Goal: Information Seeking & Learning: Learn about a topic

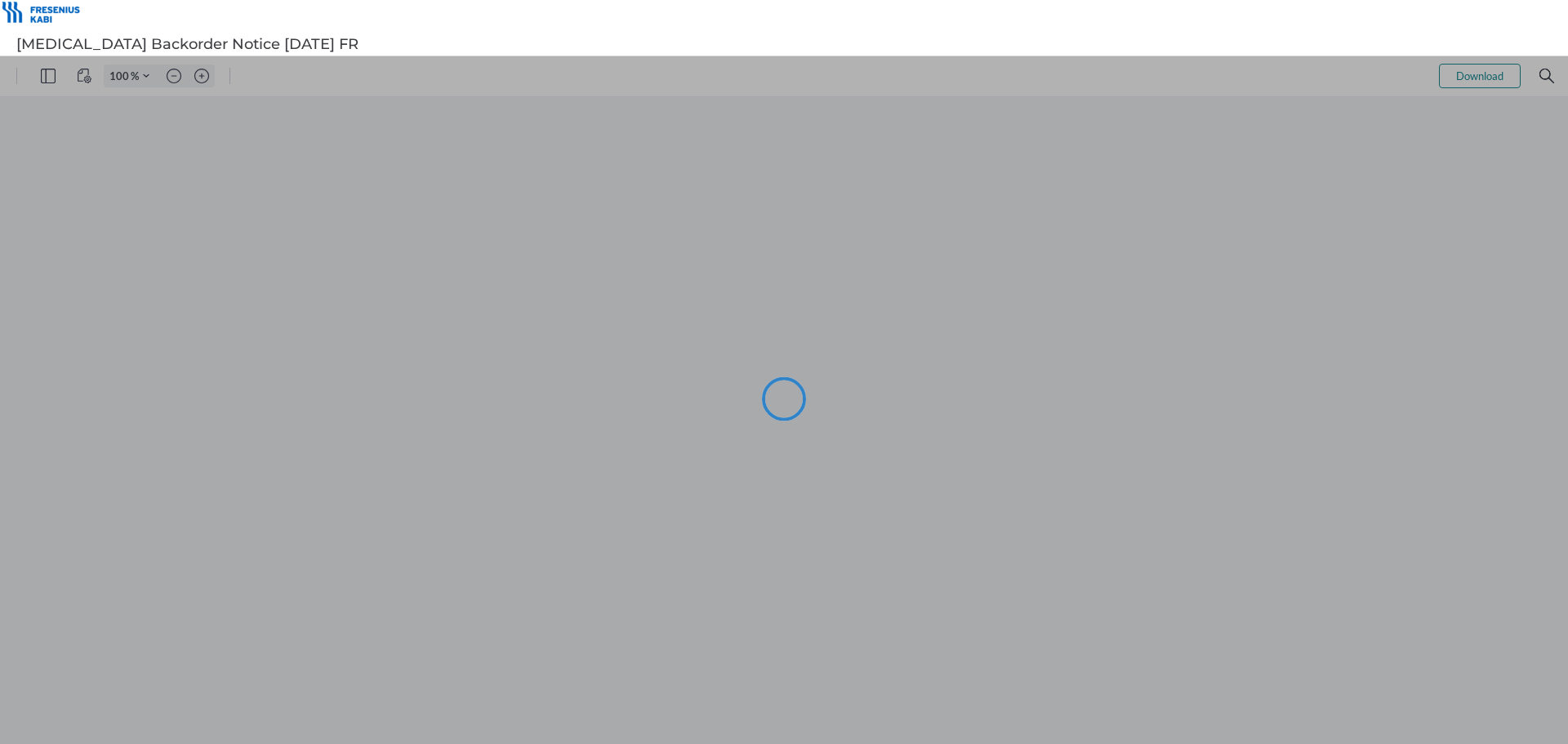
type input "99"
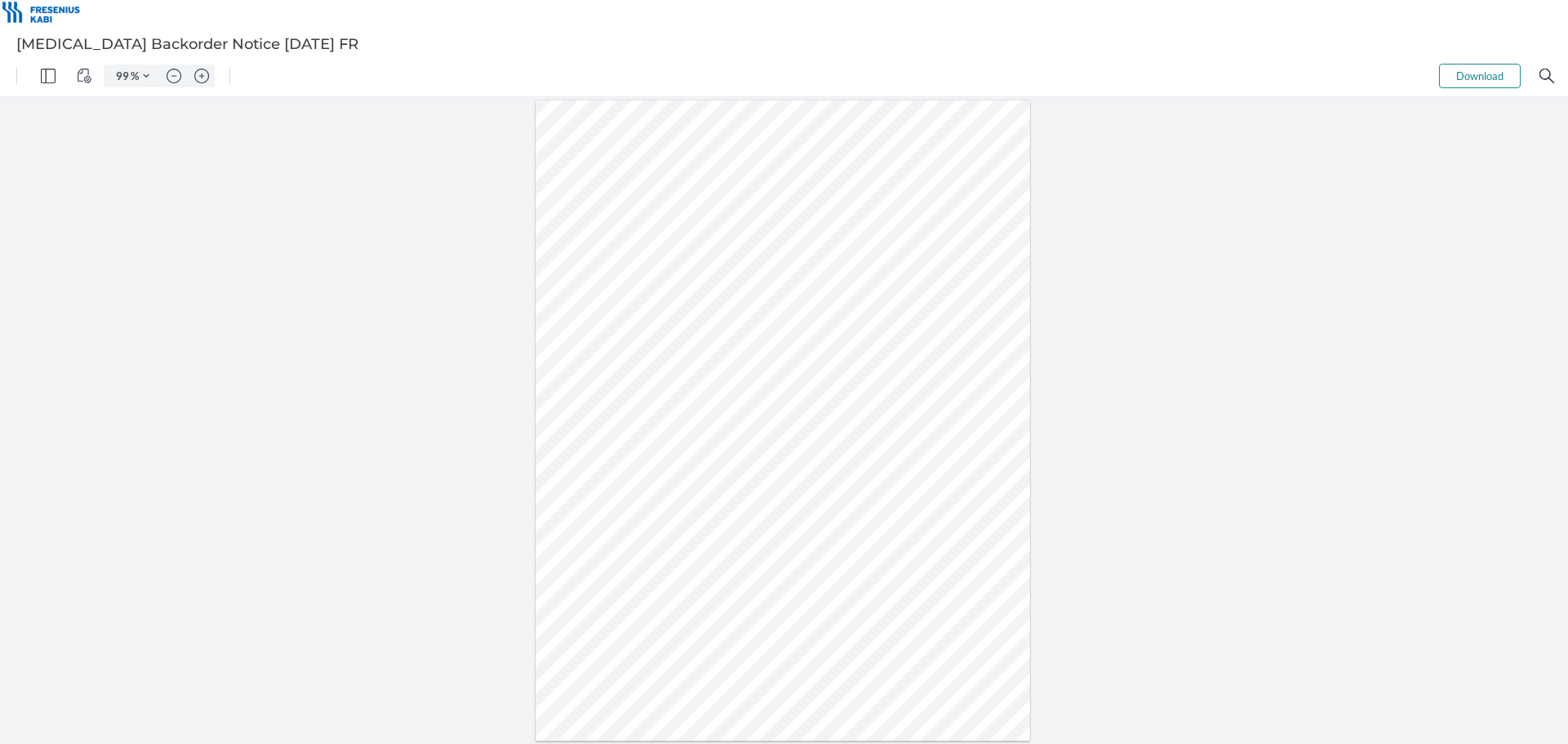
drag, startPoint x: 694, startPoint y: 423, endPoint x: 623, endPoint y: 419, distance: 71.1
click at [623, 419] on div at bounding box center [782, 421] width 495 height 640
click at [569, 410] on div at bounding box center [782, 421] width 495 height 640
drag, startPoint x: 662, startPoint y: 505, endPoint x: 730, endPoint y: 516, distance: 68.9
click at [730, 516] on div at bounding box center [782, 421] width 495 height 640
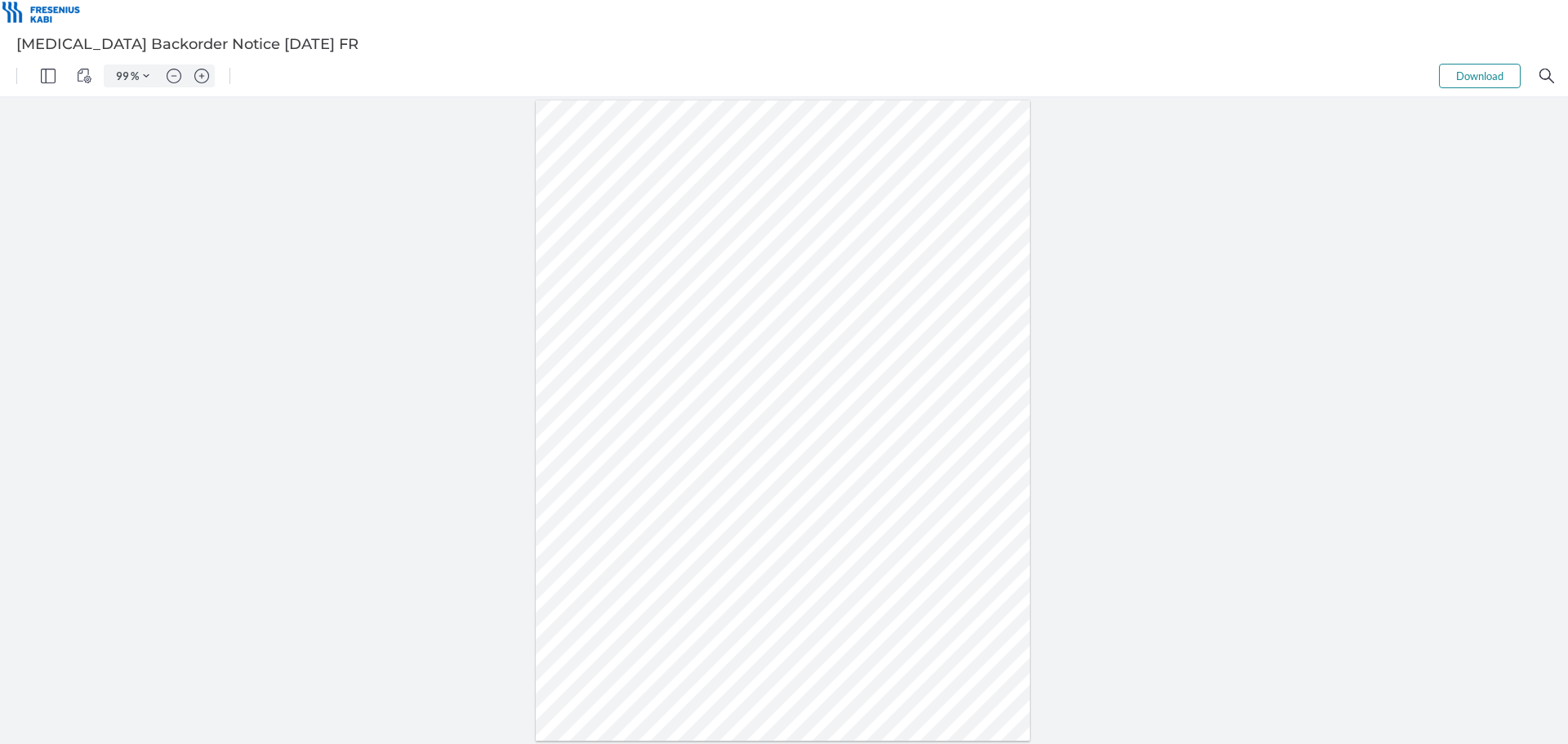
click at [819, 529] on div at bounding box center [782, 421] width 495 height 640
drag, startPoint x: 665, startPoint y: 577, endPoint x: 769, endPoint y: 588, distance: 104.6
click at [769, 588] on div at bounding box center [782, 421] width 495 height 640
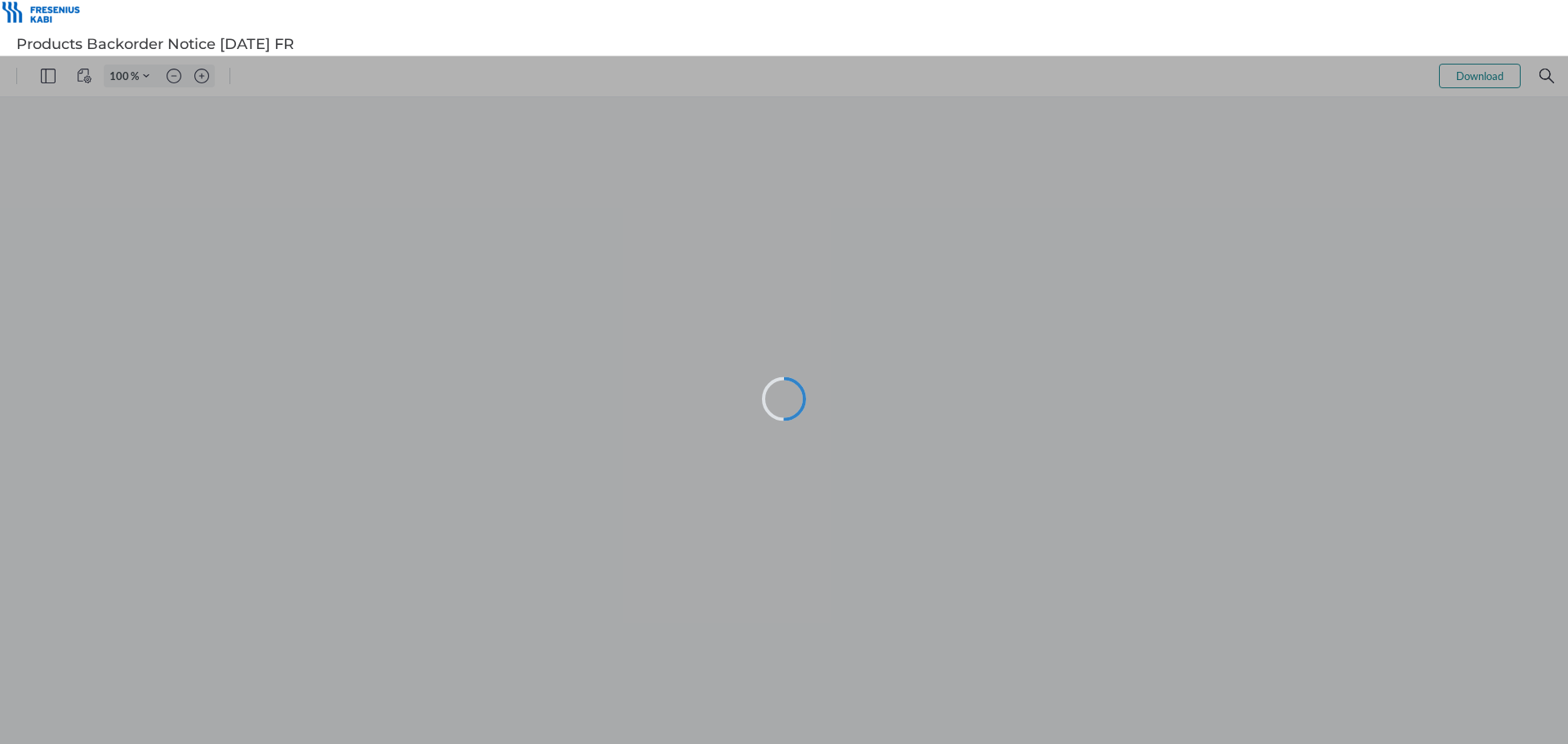
type input "99"
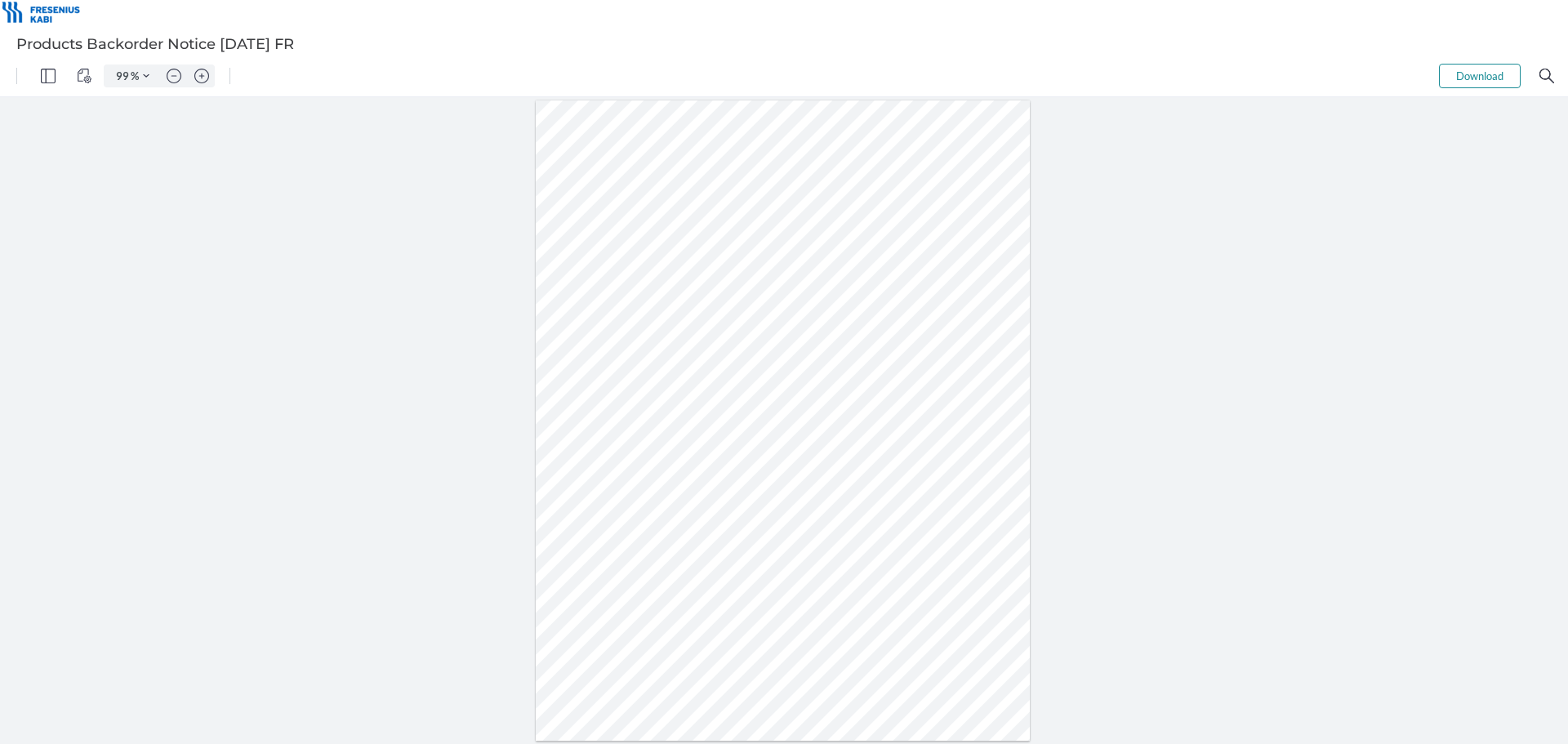
drag, startPoint x: 587, startPoint y: 352, endPoint x: 580, endPoint y: 327, distance: 26.0
click at [580, 327] on div at bounding box center [782, 421] width 495 height 640
click at [621, 320] on div at bounding box center [782, 421] width 495 height 640
drag, startPoint x: 621, startPoint y: 321, endPoint x: 581, endPoint y: 348, distance: 48.3
click at [581, 348] on div at bounding box center [782, 421] width 495 height 640
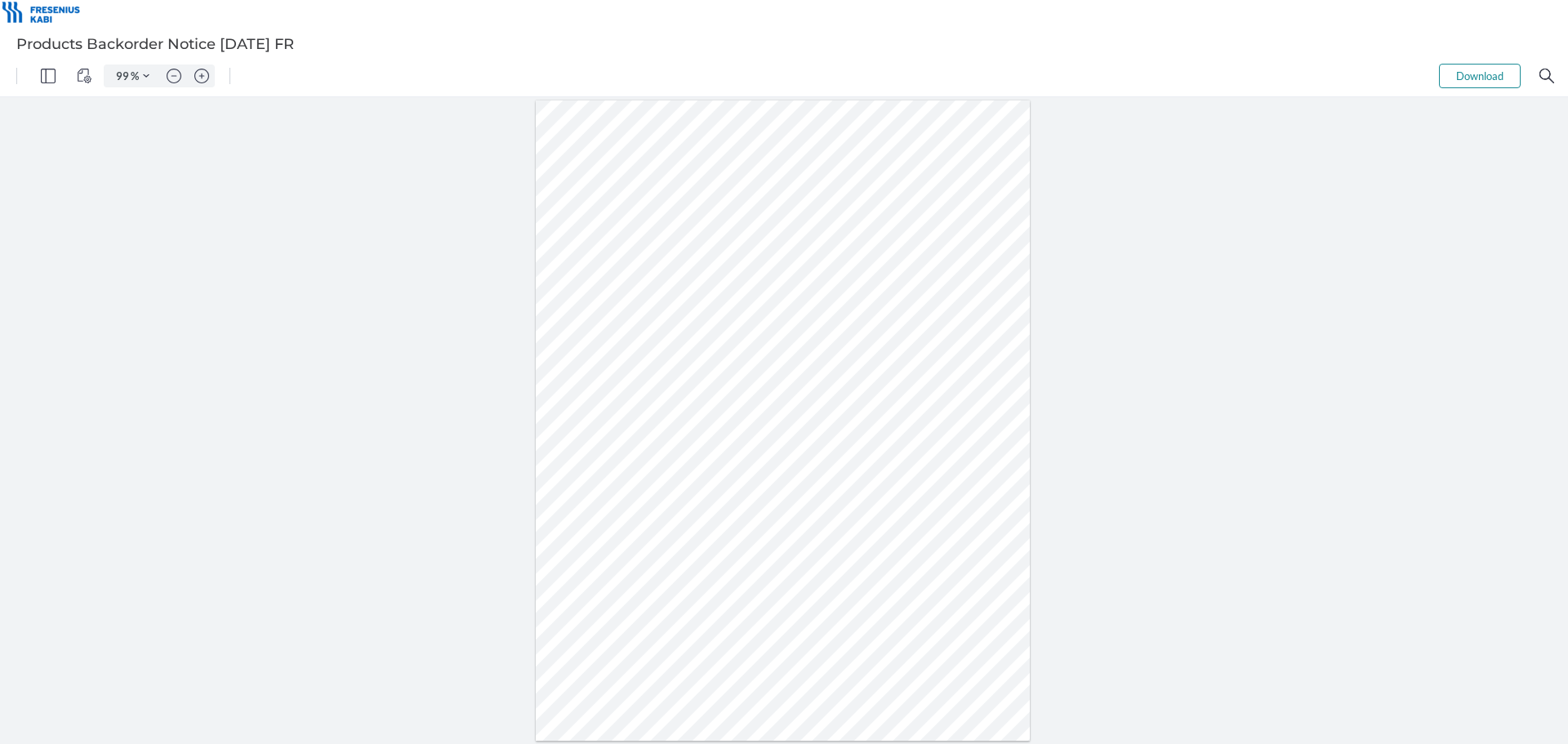
drag, startPoint x: 577, startPoint y: 336, endPoint x: 574, endPoint y: 351, distance: 15.3
click at [574, 351] on div at bounding box center [782, 421] width 495 height 640
click at [633, 331] on div at bounding box center [782, 421] width 495 height 640
drag, startPoint x: 580, startPoint y: 348, endPoint x: 579, endPoint y: 323, distance: 25.0
click at [579, 323] on div at bounding box center [782, 421] width 495 height 640
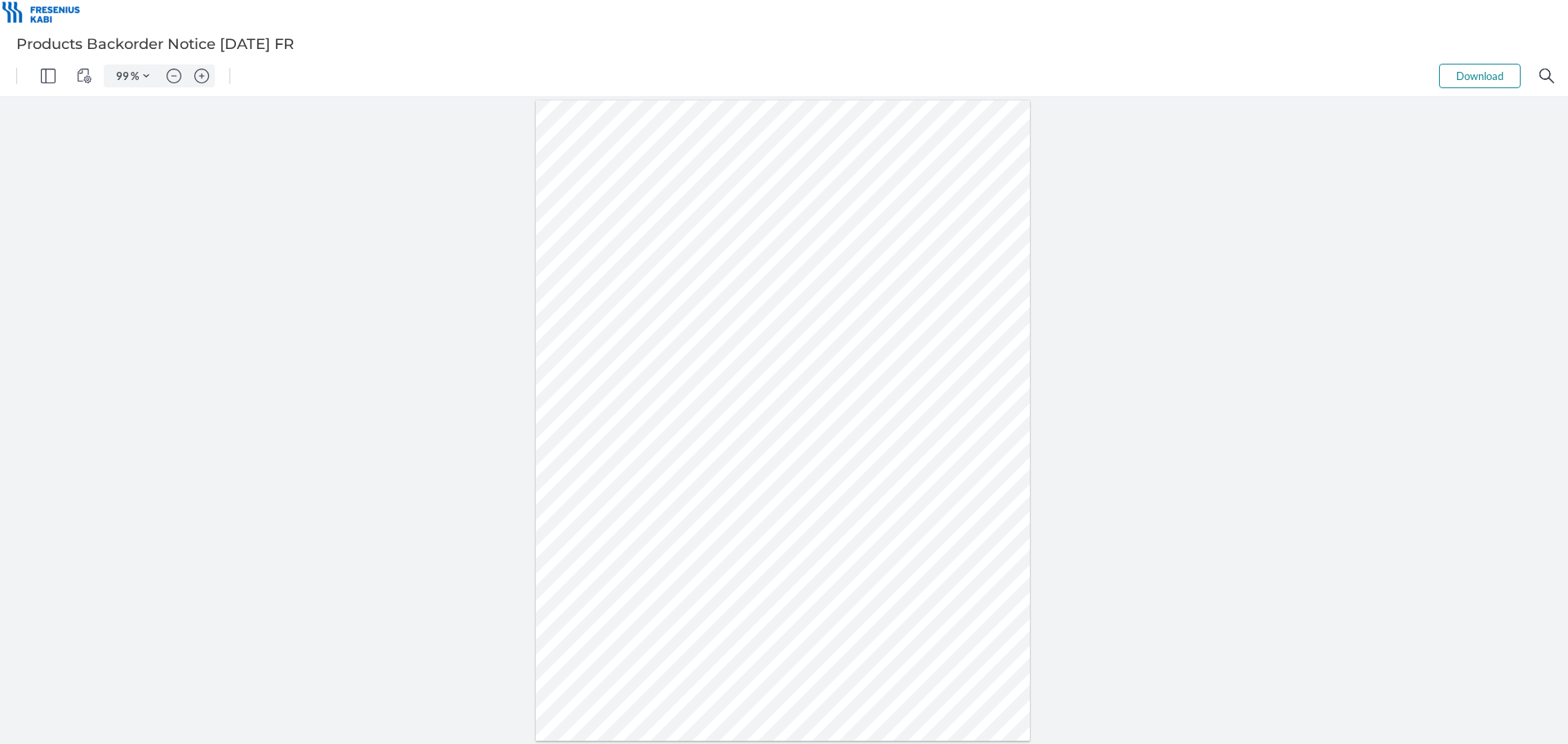
click at [579, 324] on div at bounding box center [782, 421] width 495 height 640
drag, startPoint x: 595, startPoint y: 481, endPoint x: 625, endPoint y: 539, distance: 65.3
click at [625, 539] on div at bounding box center [782, 421] width 495 height 640
click at [662, 588] on div at bounding box center [782, 421] width 495 height 640
drag, startPoint x: 680, startPoint y: 591, endPoint x: 571, endPoint y: 584, distance: 109.2
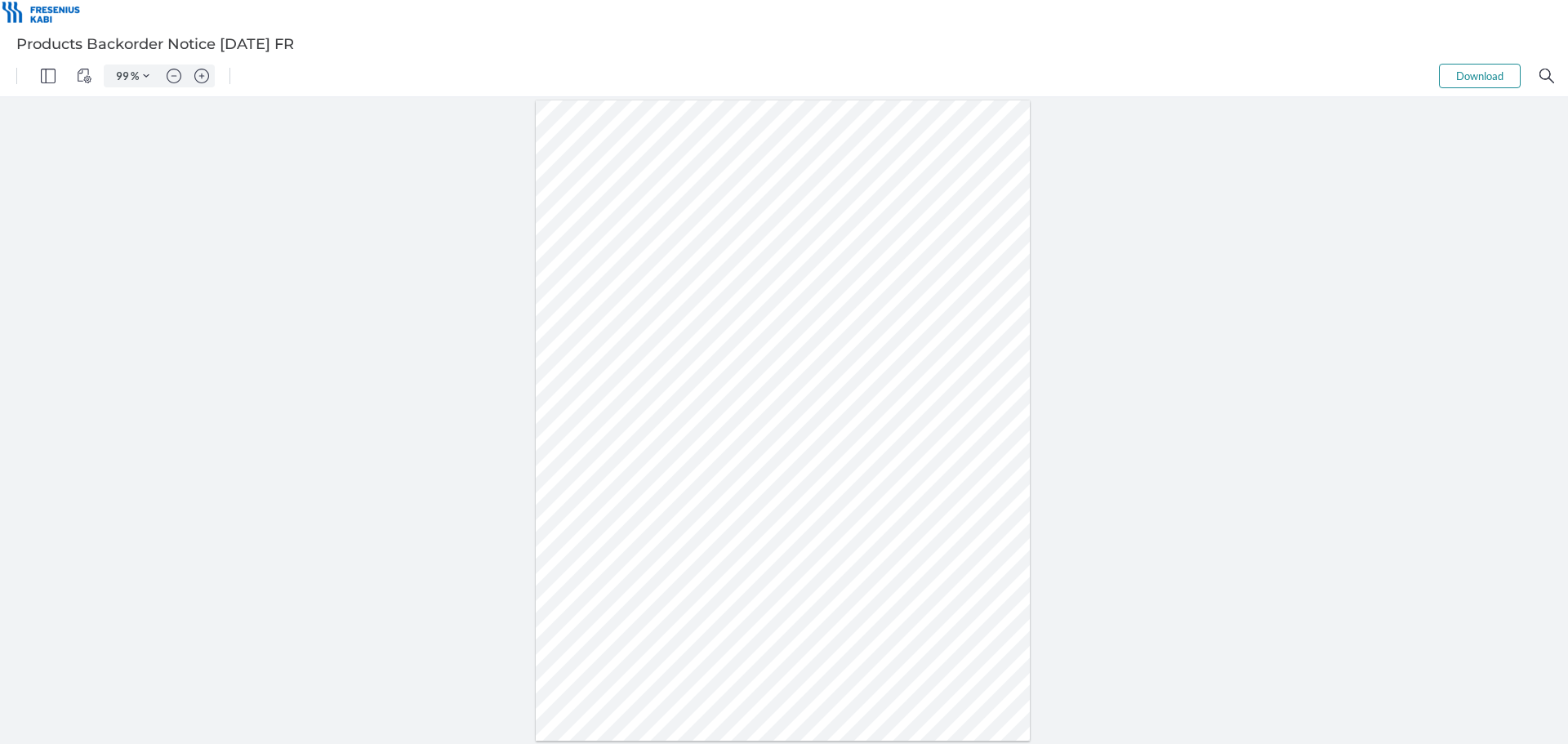
click at [571, 584] on div at bounding box center [782, 421] width 495 height 640
click at [660, 585] on div at bounding box center [782, 421] width 495 height 640
drag, startPoint x: 606, startPoint y: 535, endPoint x: 583, endPoint y: 484, distance: 55.9
click at [583, 484] on div at bounding box center [782, 421] width 495 height 640
click at [701, 484] on div at bounding box center [782, 421] width 495 height 640
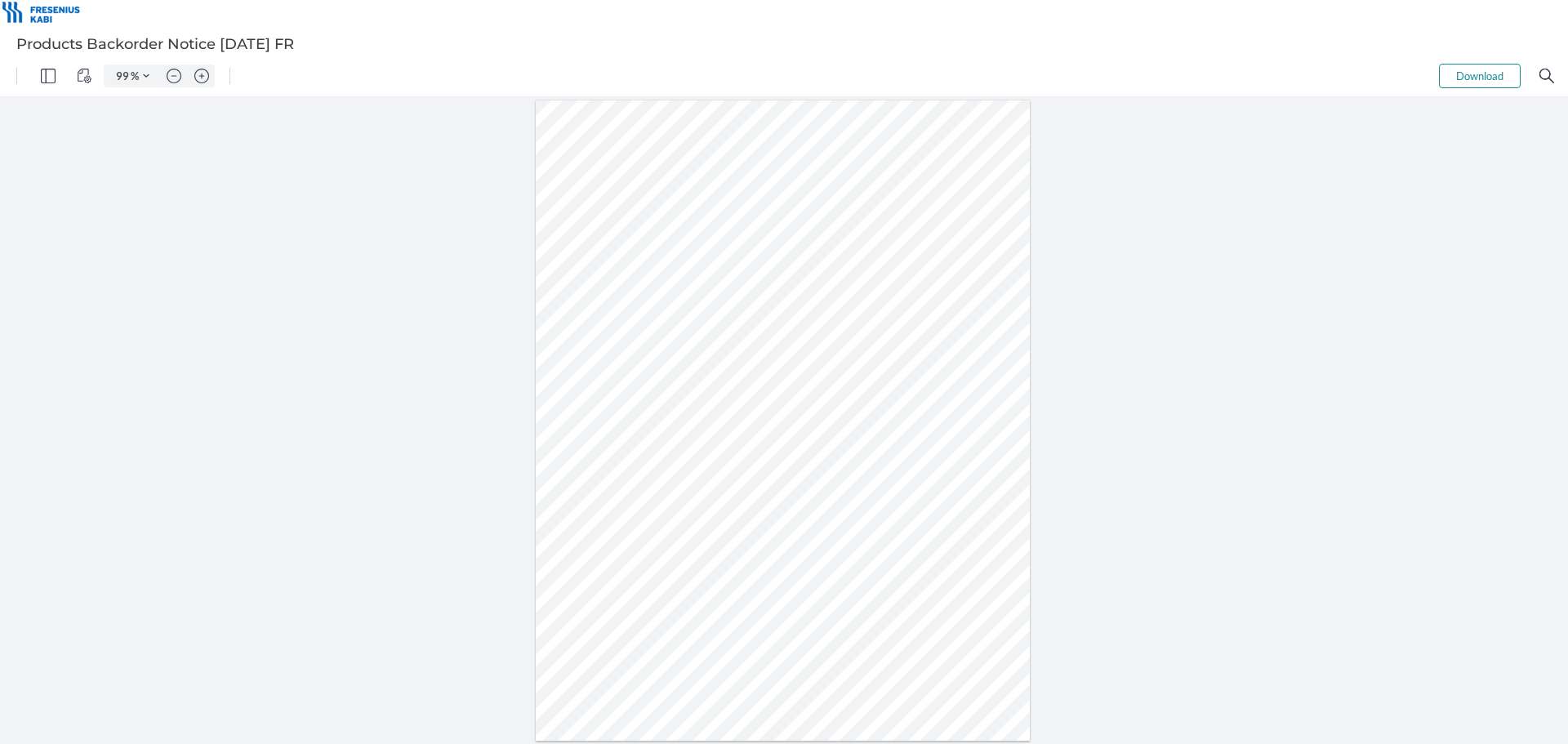
drag, startPoint x: 732, startPoint y: 504, endPoint x: 777, endPoint y: 519, distance: 47.4
click at [777, 519] on div at bounding box center [782, 421] width 495 height 640
click at [727, 355] on div at bounding box center [782, 421] width 495 height 640
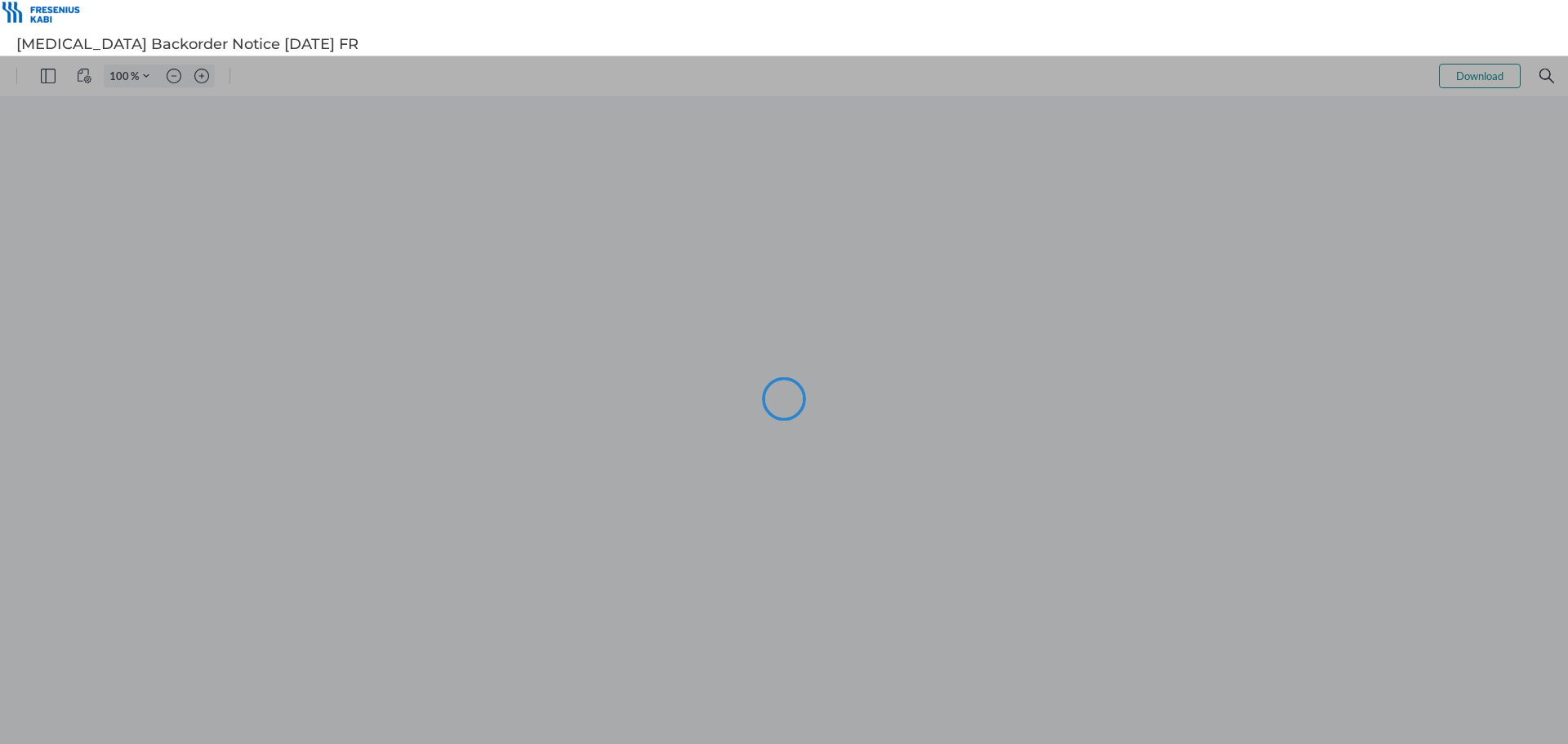
type input "99"
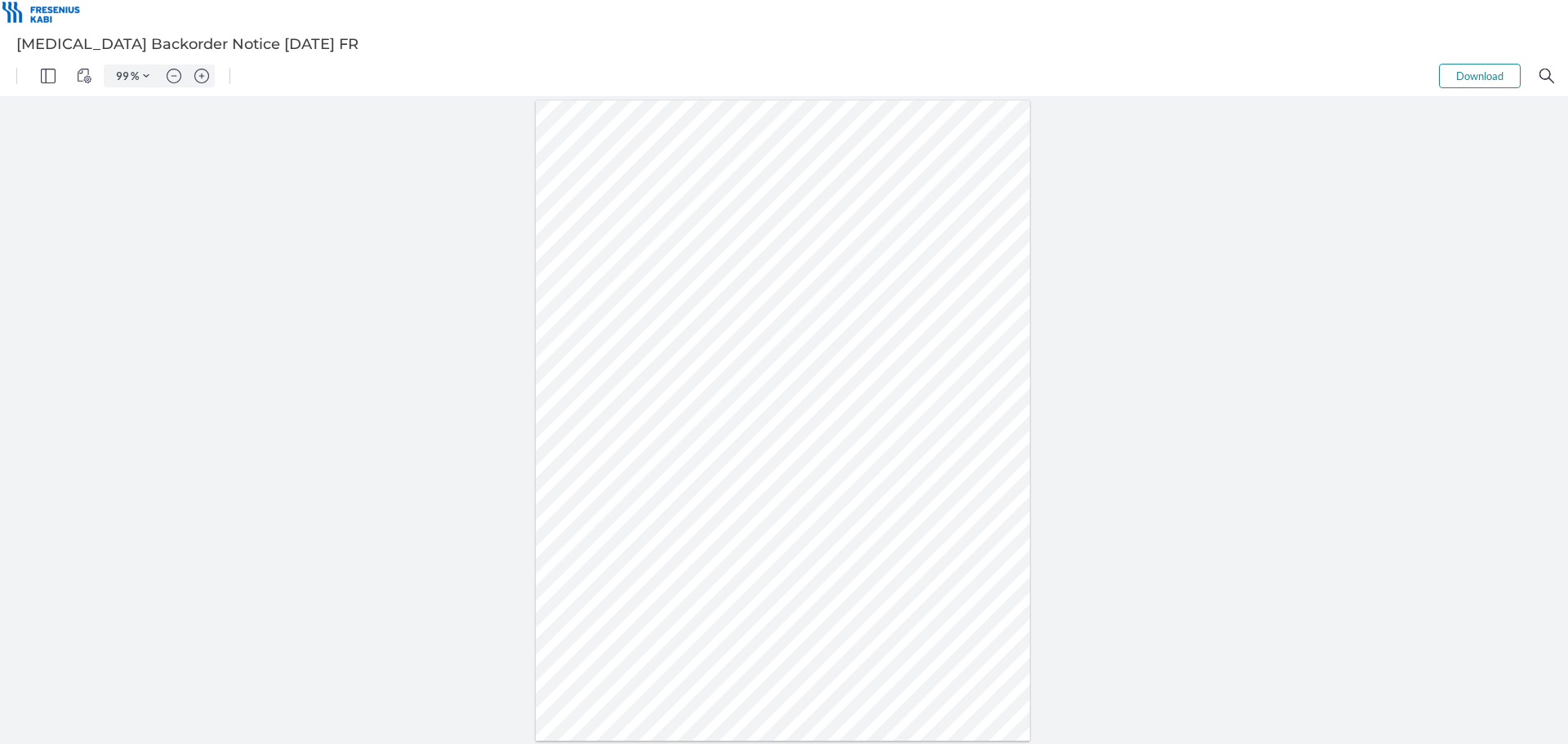
drag, startPoint x: 646, startPoint y: 582, endPoint x: 627, endPoint y: 551, distance: 36.4
click at [632, 559] on div at bounding box center [782, 421] width 502 height 647
drag, startPoint x: 605, startPoint y: 561, endPoint x: 668, endPoint y: 593, distance: 70.7
click at [668, 593] on div at bounding box center [782, 421] width 495 height 640
click at [698, 588] on div at bounding box center [782, 421] width 495 height 640
